Goal: Information Seeking & Learning: Learn about a topic

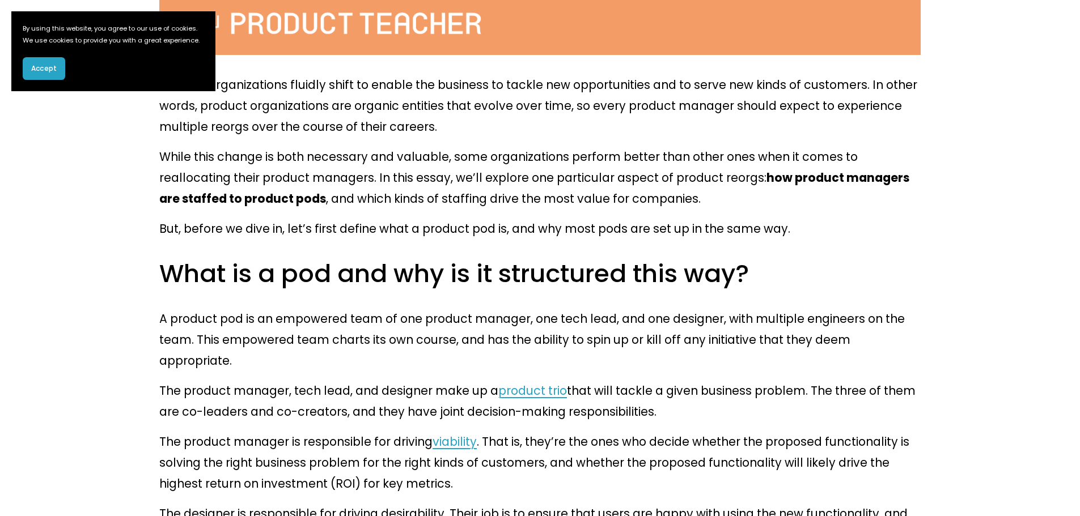
scroll to position [624, 0]
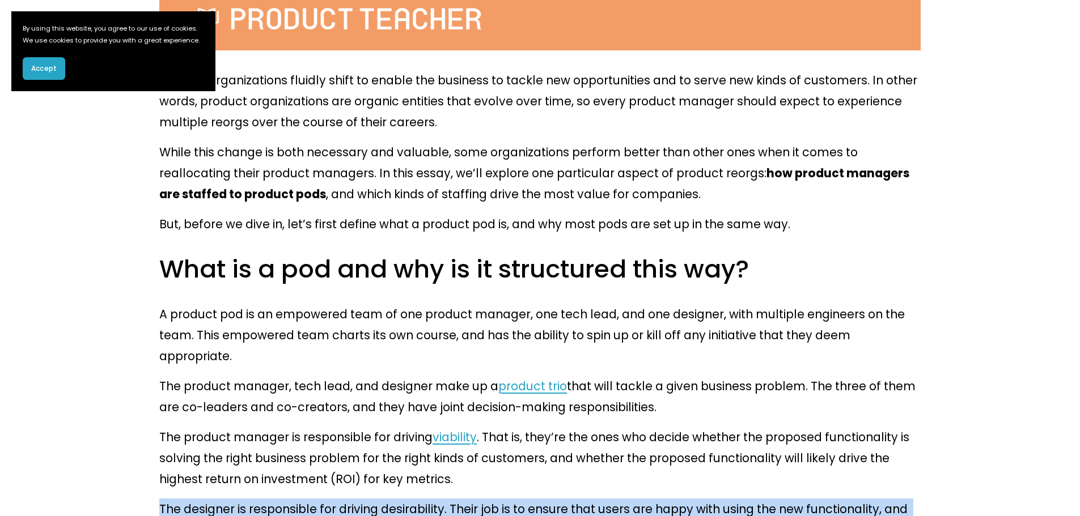
drag, startPoint x: 622, startPoint y: 408, endPoint x: 600, endPoint y: 347, distance: 64.4
click at [600, 427] on p "The product manager is responsible for driving viability . That is, they’re the…" at bounding box center [539, 458] width 761 height 63
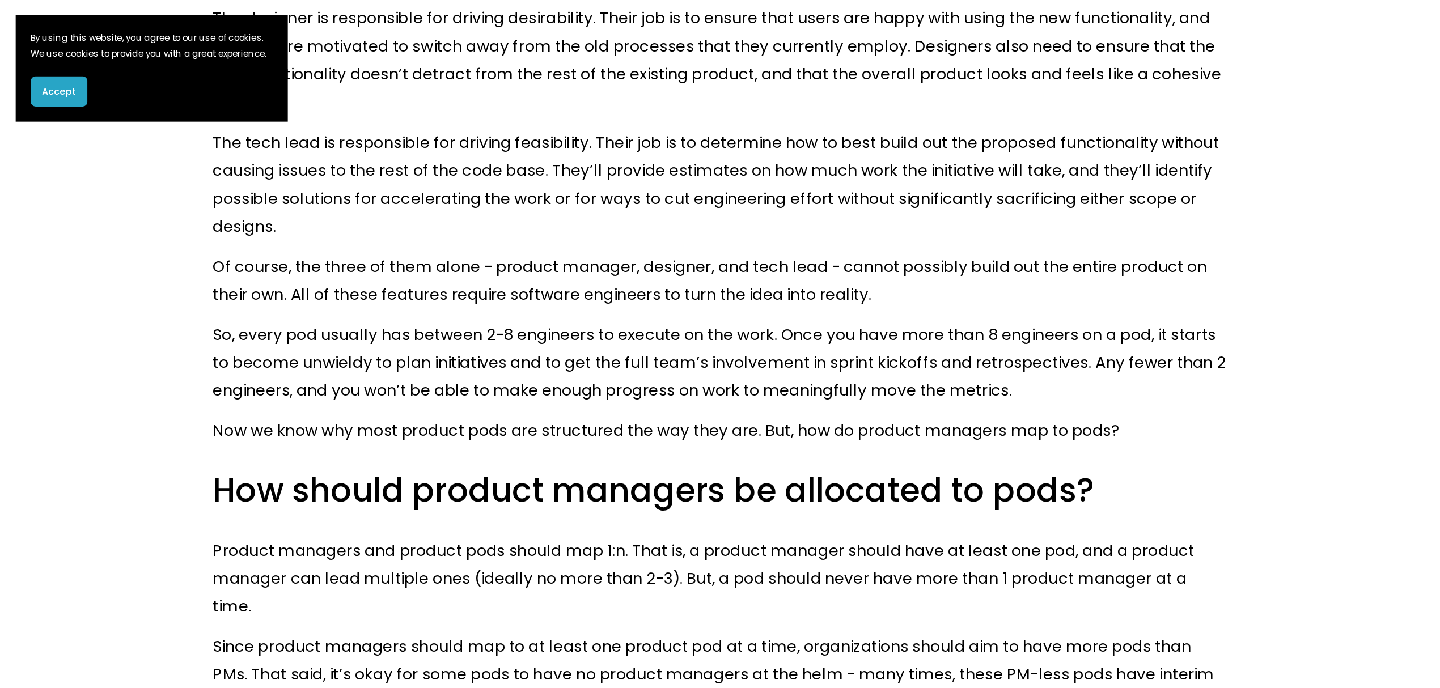
scroll to position [1134, 0]
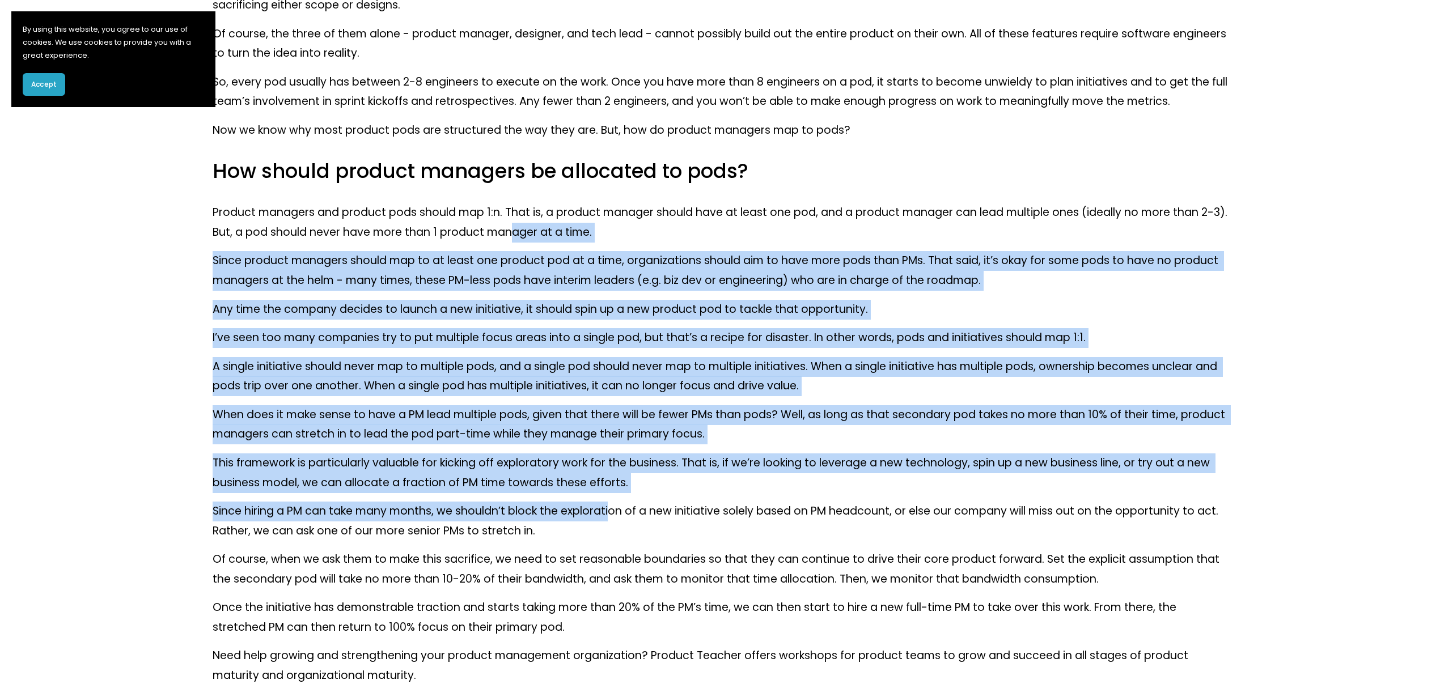
drag, startPoint x: 531, startPoint y: 239, endPoint x: 620, endPoint y: 508, distance: 283.7
click at [613, 500] on div "Product organizations fluidly shift to enable the business to tackle new opport…" at bounding box center [720, 125] width 1015 height 1121
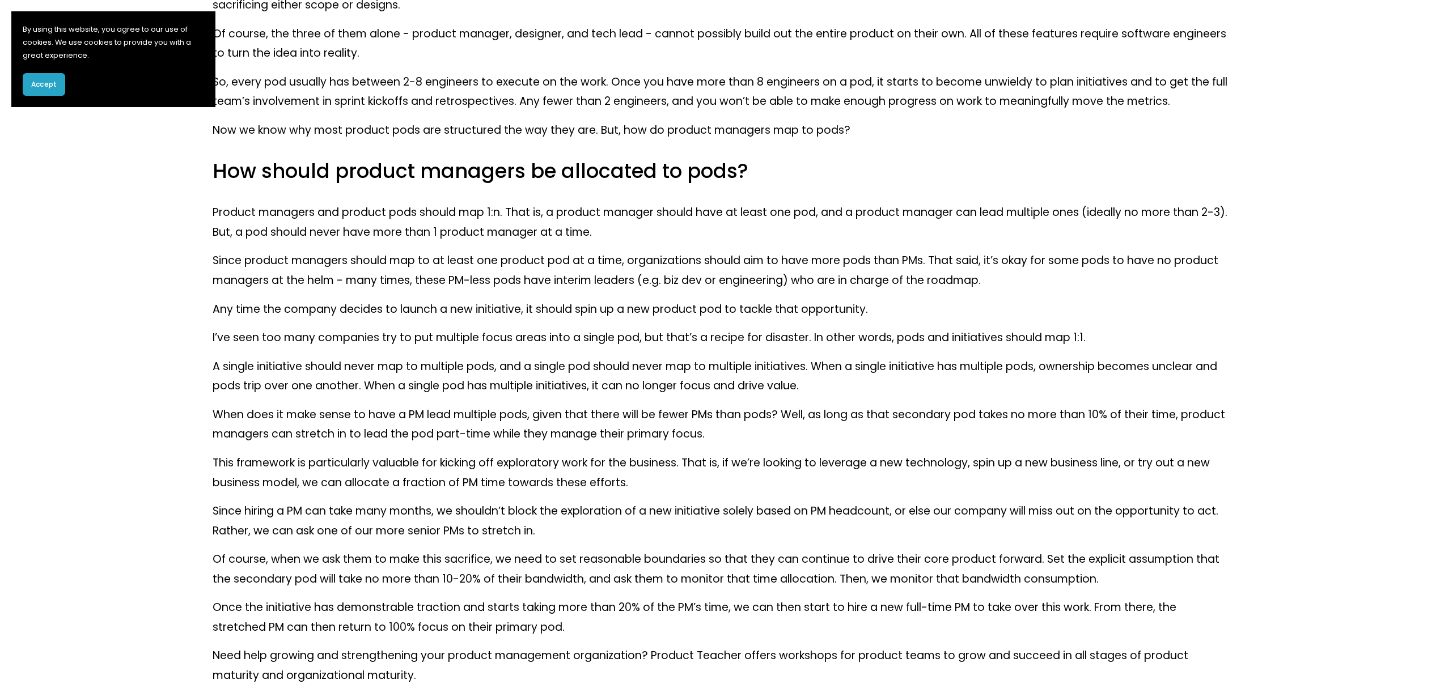
drag, startPoint x: 620, startPoint y: 508, endPoint x: 1039, endPoint y: 612, distance: 431.5
click at [633, 516] on p "Since hiring a PM can take many months, we shouldn’t block the exploration of a…" at bounding box center [720, 521] width 1015 height 39
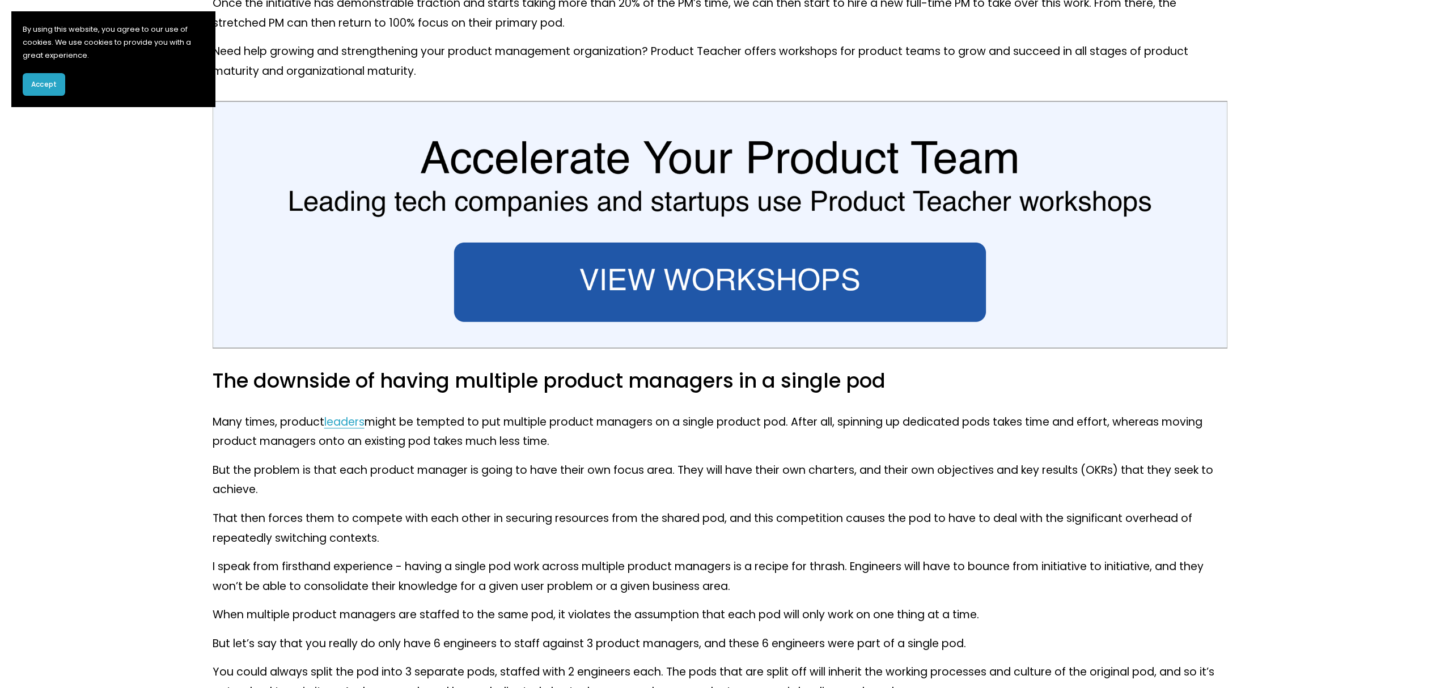
scroll to position [1965, 0]
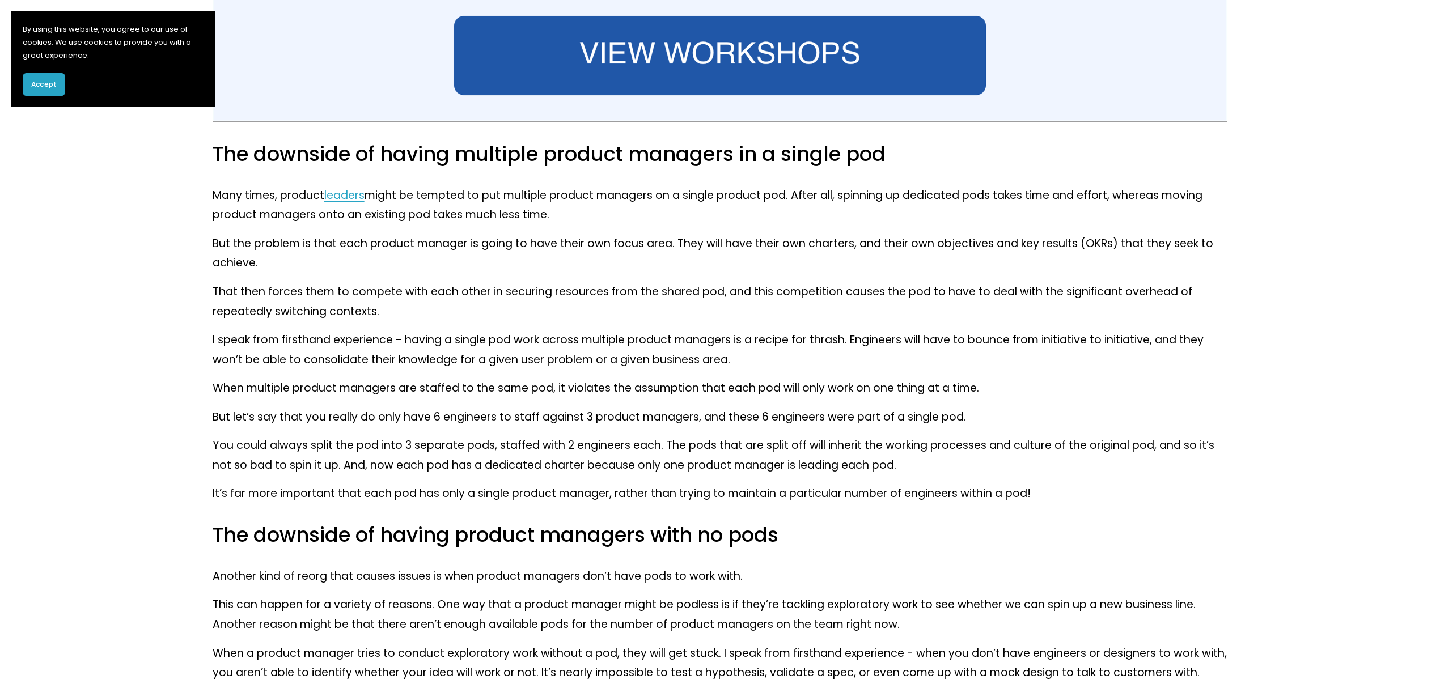
click at [805, 295] on p "That then forces them to compete with each other in securing resources from the…" at bounding box center [720, 301] width 1015 height 39
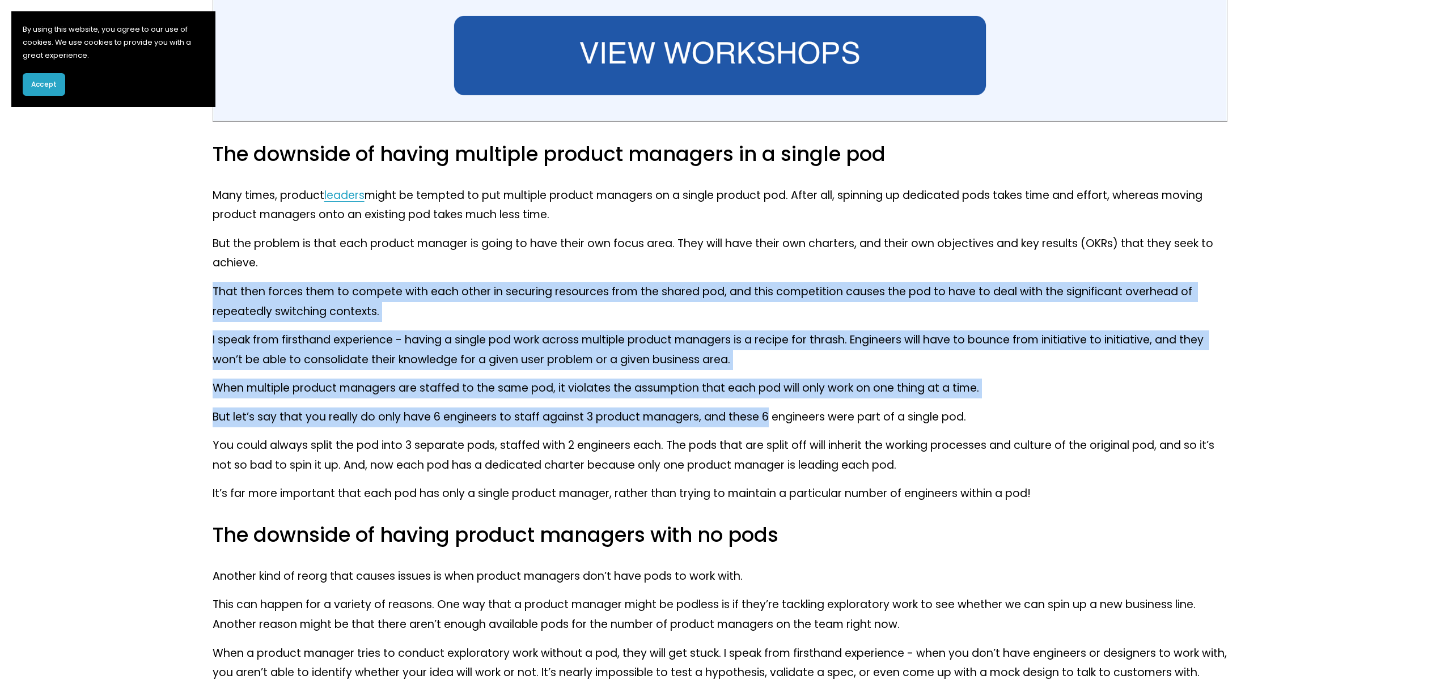
drag, startPoint x: 778, startPoint y: 257, endPoint x: 767, endPoint y: 409, distance: 152.9
click at [767, 409] on p "But let’s say that you really do only have 6 engineers to staff against 3 produ…" at bounding box center [720, 418] width 1015 height 20
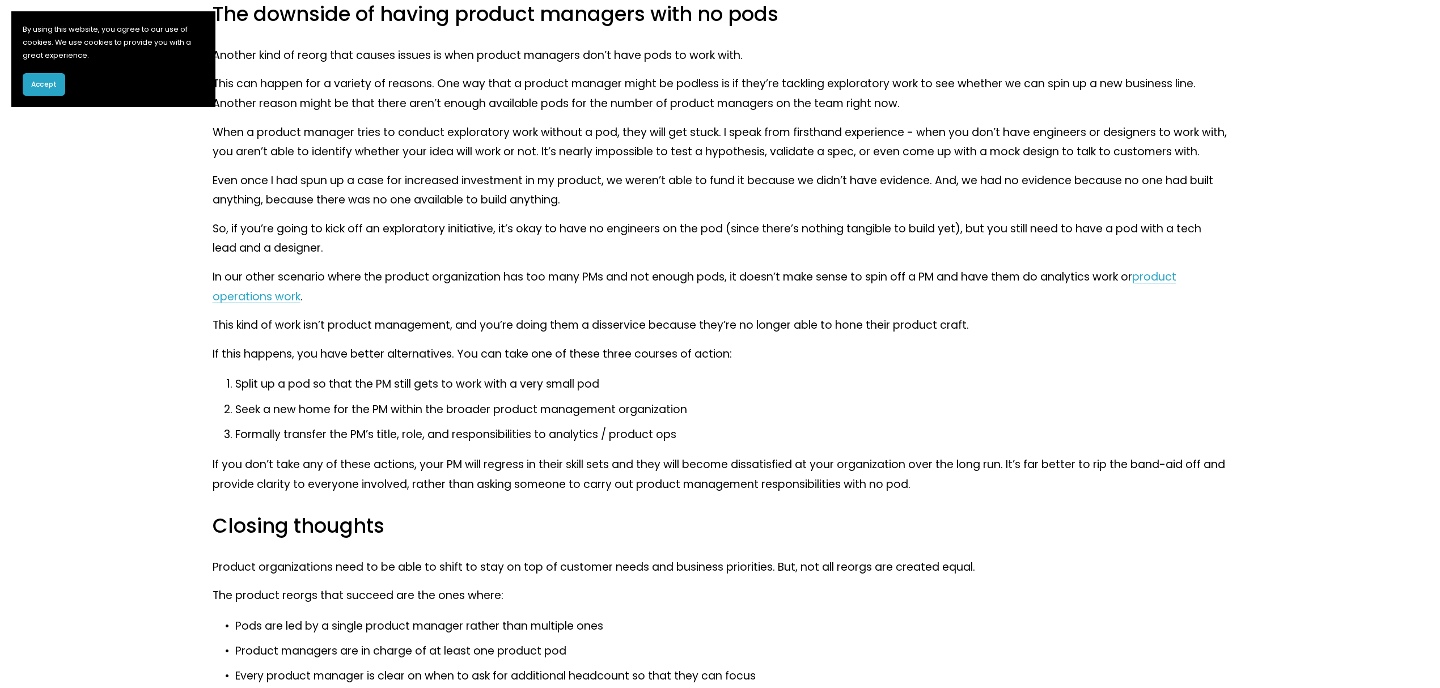
scroll to position [2494, 0]
